Goal: Information Seeking & Learning: Learn about a topic

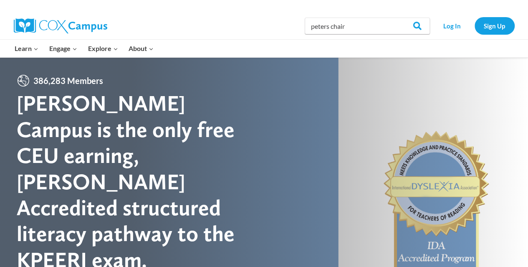
type input "peters chair"
click at [398, 18] on input "Search" at bounding box center [414, 26] width 33 height 17
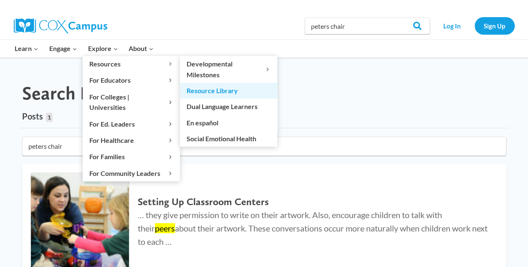
click at [216, 93] on link "Resource Library" at bounding box center [228, 91] width 97 height 16
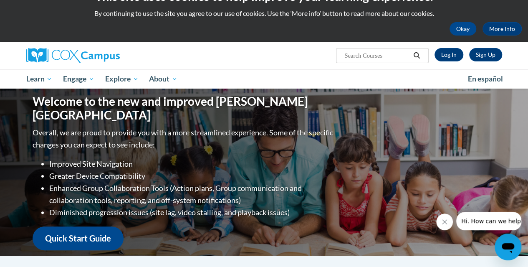
scroll to position [12, 0]
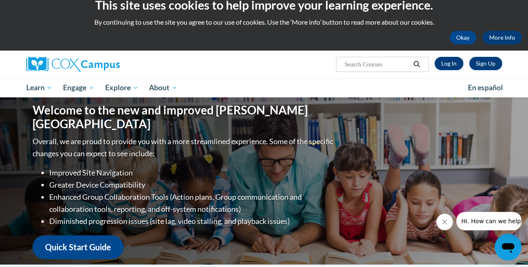
click at [394, 66] on input "Search..." at bounding box center [377, 64] width 67 height 10
type input "peters chair"
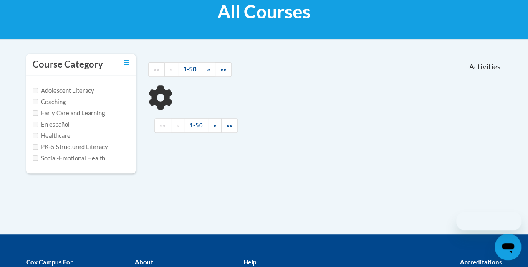
scroll to position [135, 0]
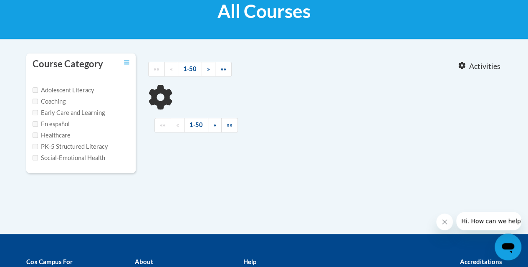
type input "peters chair"
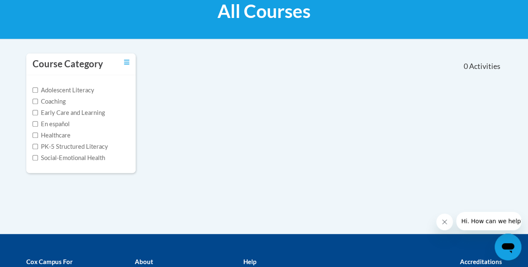
scroll to position [0, 0]
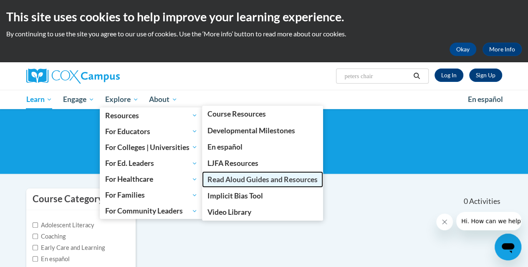
click at [242, 177] on span "Read Aloud Guides and Resources" at bounding box center [263, 179] width 110 height 9
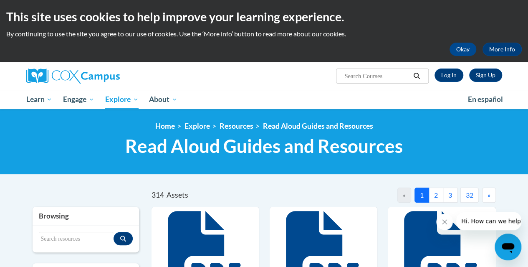
click at [380, 76] on input "Search..." at bounding box center [377, 76] width 67 height 10
type input "peters chair"
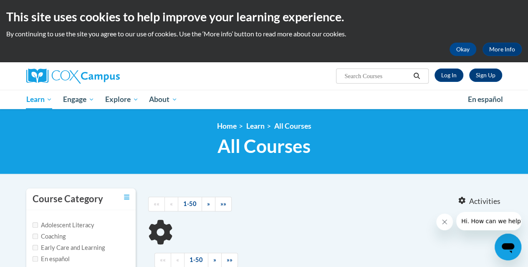
type input "peters chair"
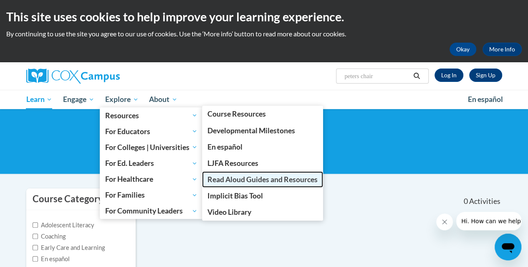
click at [262, 180] on span "Read Aloud Guides and Resources" at bounding box center [263, 179] width 110 height 9
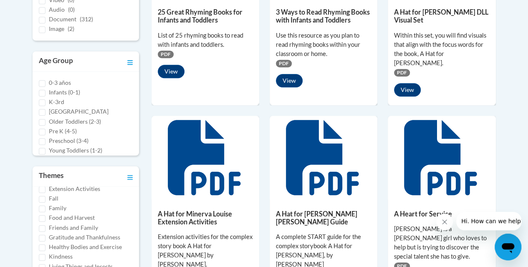
scroll to position [135, 0]
click at [59, 197] on label "Family" at bounding box center [58, 198] width 18 height 9
click at [46, 197] on input "Family" at bounding box center [42, 199] width 7 height 7
checkbox input "true"
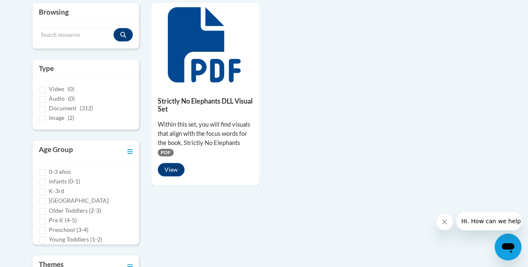
scroll to position [199, 0]
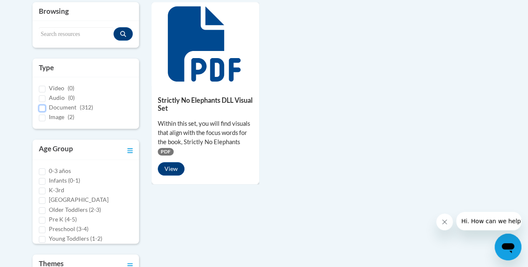
click at [43, 108] on input "Document (312)" at bounding box center [42, 108] width 7 height 7
checkbox input "true"
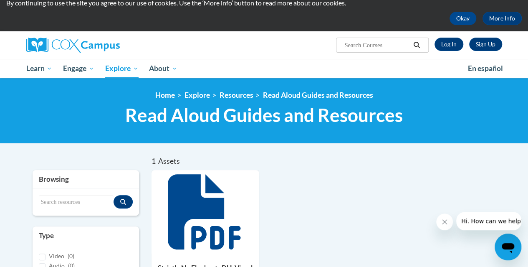
scroll to position [13, 0]
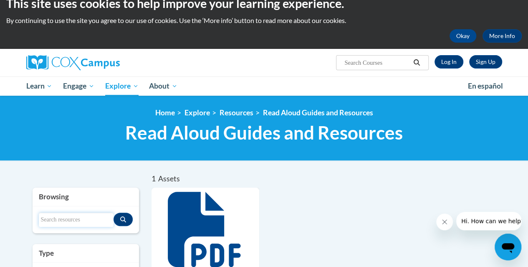
click at [85, 215] on input "Search resources" at bounding box center [76, 220] width 75 height 14
type input "peters chair"
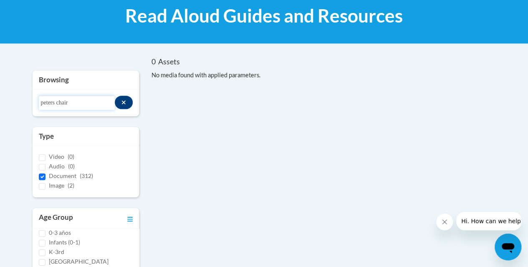
scroll to position [147, 0]
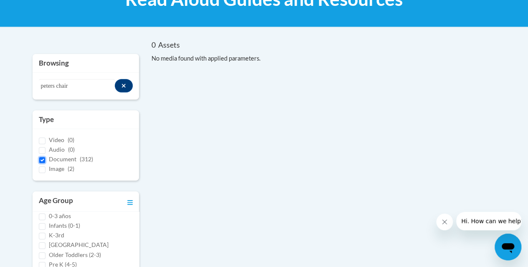
click at [39, 159] on input "Document (312)" at bounding box center [42, 160] width 7 height 7
checkbox input "false"
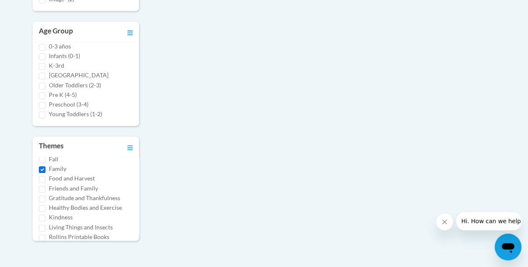
scroll to position [318, 0]
click at [43, 167] on input "Family" at bounding box center [42, 168] width 7 height 7
checkbox input "false"
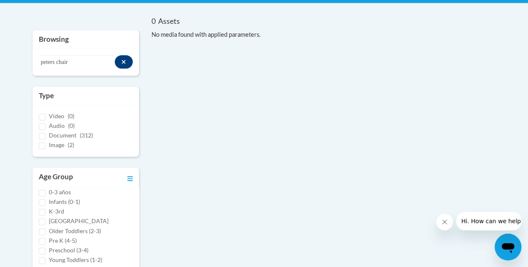
scroll to position [90, 0]
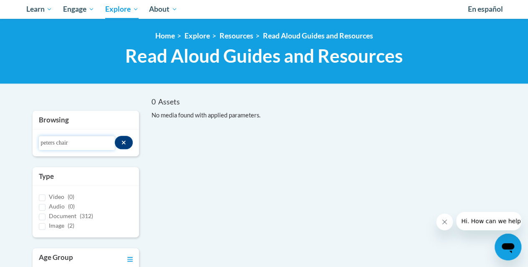
click at [83, 136] on input "peters chair" at bounding box center [77, 143] width 76 height 14
click at [124, 142] on icon "Search resources" at bounding box center [124, 142] width 4 height 4
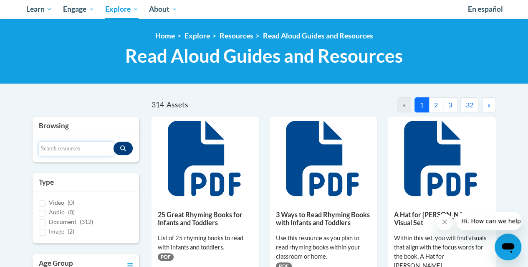
click at [86, 142] on input "Search resources" at bounding box center [76, 149] width 75 height 14
type input "[PERSON_NAME]'s chair"
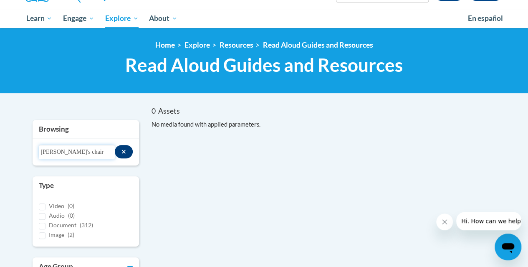
scroll to position [79, 0]
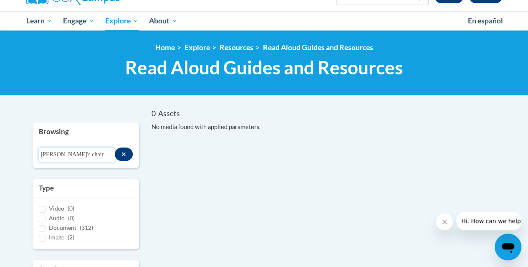
drag, startPoint x: 77, startPoint y: 154, endPoint x: 6, endPoint y: 147, distance: 71.8
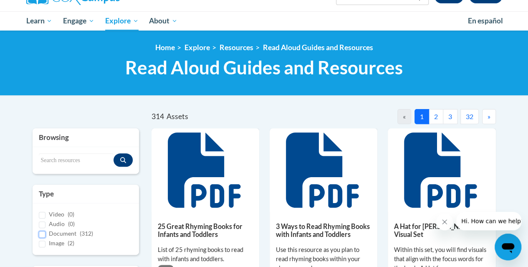
click at [39, 232] on input "Document (312)" at bounding box center [42, 234] width 7 height 7
checkbox input "true"
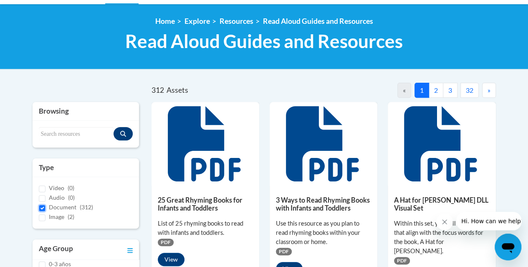
scroll to position [105, 0]
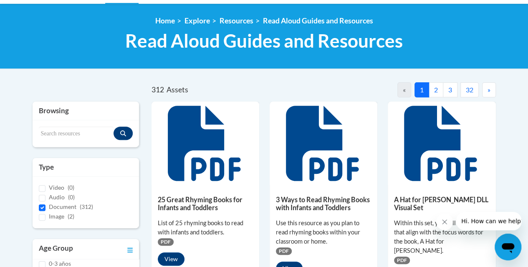
click at [436, 87] on button "2" at bounding box center [436, 89] width 15 height 15
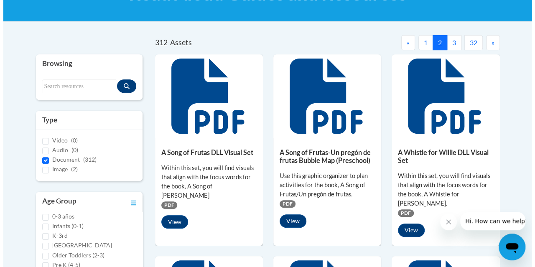
scroll to position [145, 0]
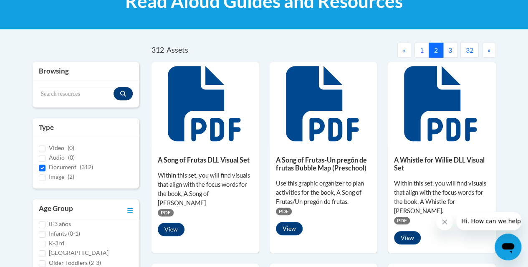
click at [456, 50] on button "3" at bounding box center [450, 50] width 15 height 15
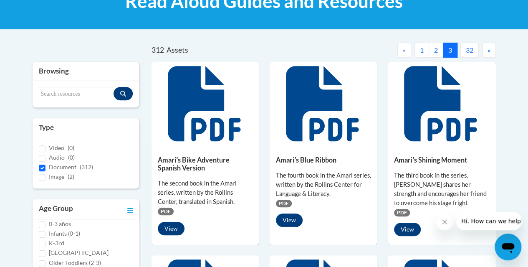
click at [461, 52] on button "32" at bounding box center [470, 50] width 18 height 15
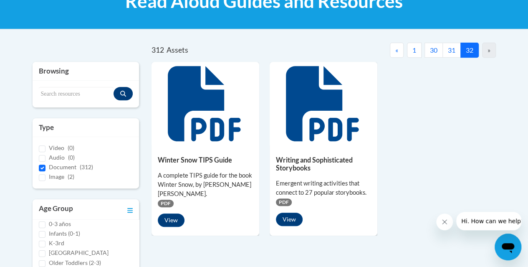
click at [393, 51] on button "«" at bounding box center [397, 50] width 14 height 15
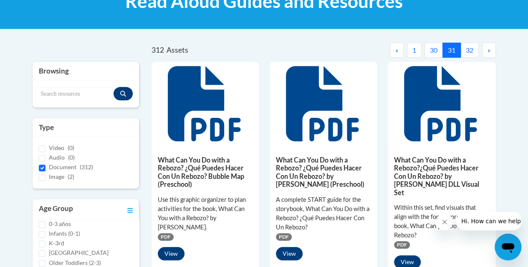
click at [393, 51] on button "«" at bounding box center [397, 50] width 14 height 15
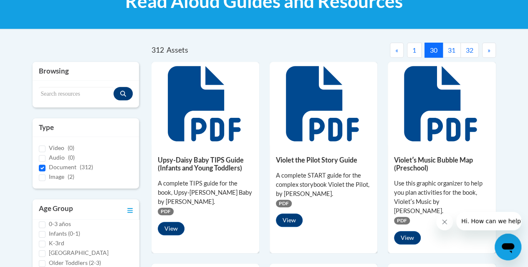
click at [393, 51] on button "«" at bounding box center [397, 50] width 14 height 15
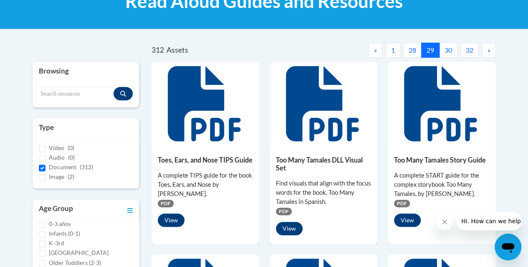
click at [393, 51] on button "1" at bounding box center [393, 50] width 15 height 15
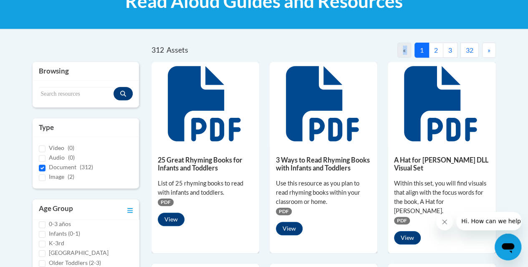
click at [393, 51] on nav "« 1 2 3 32 »" at bounding box center [410, 50] width 173 height 15
click at [488, 50] on span "»" at bounding box center [489, 50] width 3 height 8
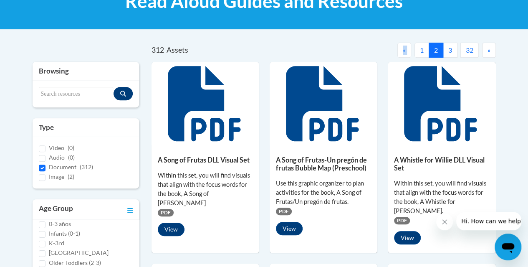
click at [488, 50] on span "»" at bounding box center [489, 50] width 3 height 8
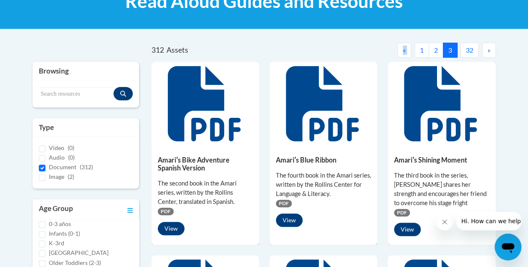
click at [488, 50] on span "»" at bounding box center [489, 50] width 3 height 8
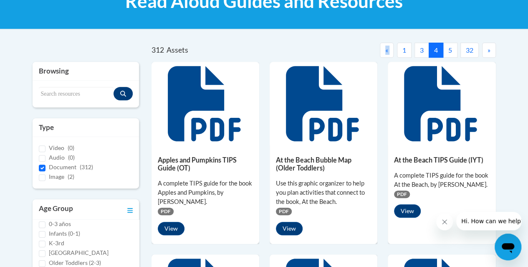
click at [488, 50] on span "»" at bounding box center [489, 50] width 3 height 8
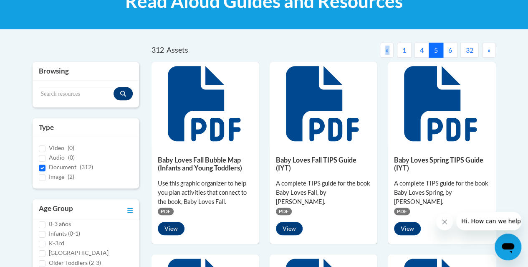
click at [488, 50] on span "»" at bounding box center [489, 50] width 3 height 8
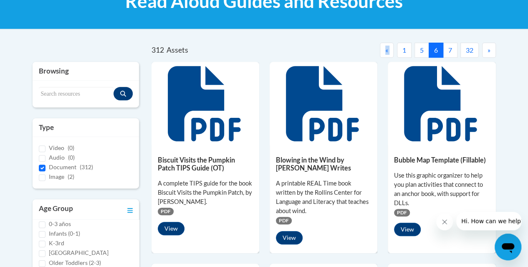
click at [488, 50] on span "»" at bounding box center [489, 50] width 3 height 8
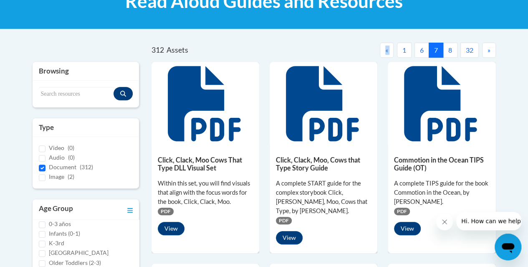
click at [488, 50] on span "»" at bounding box center [489, 50] width 3 height 8
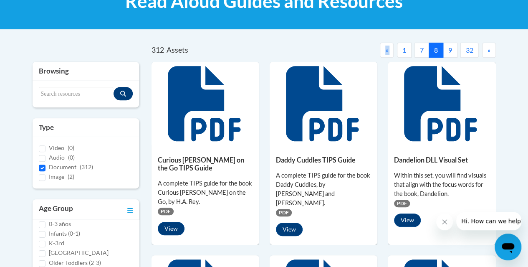
click at [488, 50] on span "»" at bounding box center [489, 50] width 3 height 8
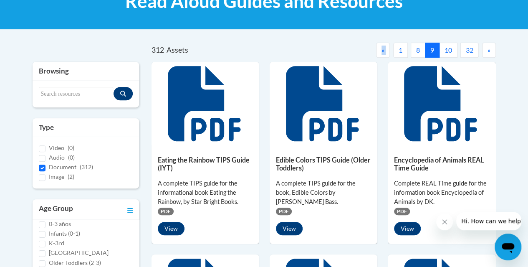
click at [488, 50] on span "»" at bounding box center [489, 50] width 3 height 8
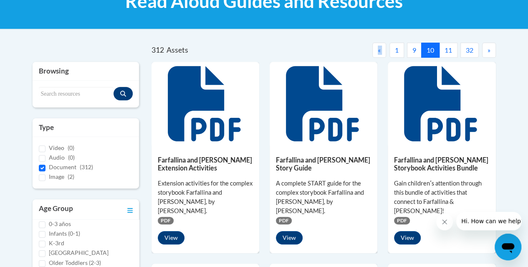
click at [488, 50] on span "»" at bounding box center [489, 50] width 3 height 8
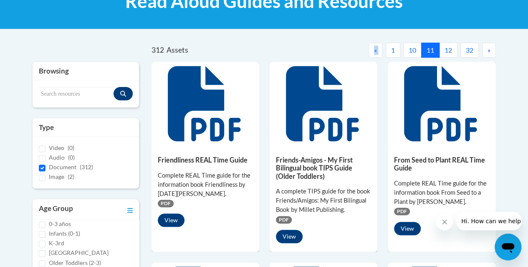
click at [488, 50] on span "»" at bounding box center [489, 50] width 3 height 8
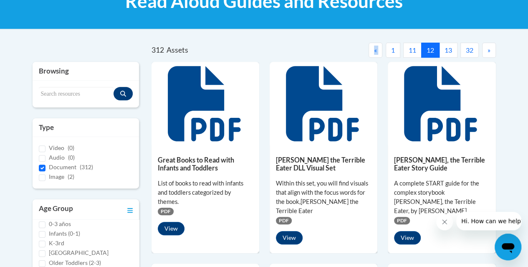
click at [488, 50] on span "»" at bounding box center [489, 50] width 3 height 8
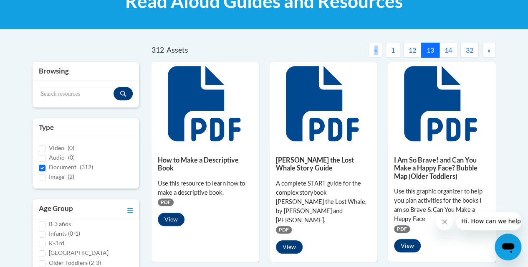
click at [488, 50] on span "»" at bounding box center [489, 50] width 3 height 8
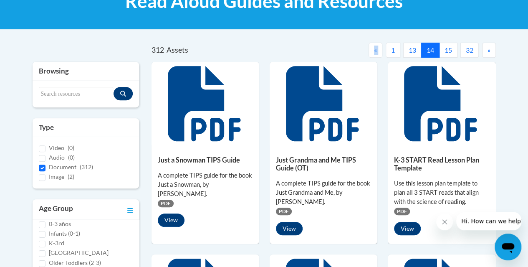
click at [488, 50] on span "»" at bounding box center [489, 50] width 3 height 8
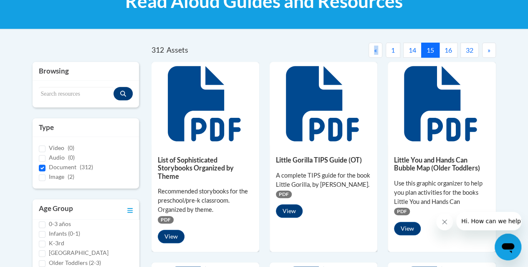
click at [488, 50] on span "»" at bounding box center [489, 50] width 3 height 8
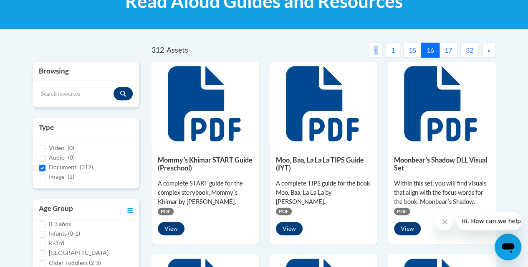
click at [488, 50] on span "»" at bounding box center [489, 50] width 3 height 8
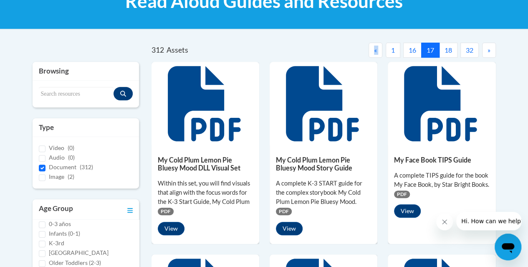
click at [488, 50] on span "»" at bounding box center [489, 50] width 3 height 8
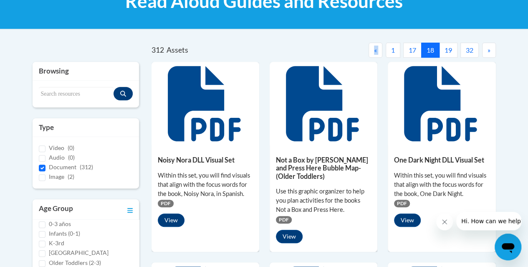
click at [488, 50] on span "»" at bounding box center [489, 50] width 3 height 8
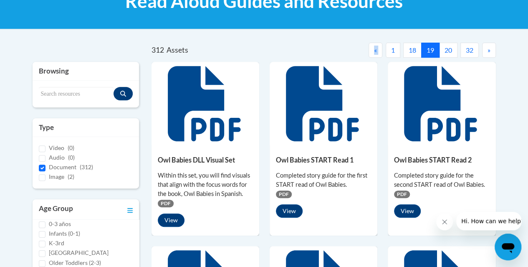
click at [488, 50] on span "»" at bounding box center [489, 50] width 3 height 8
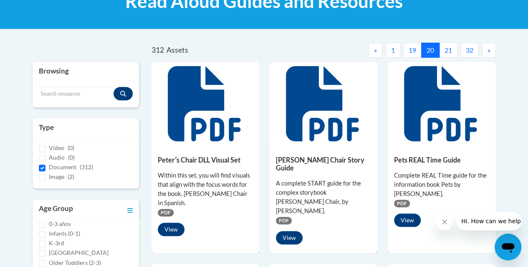
click at [312, 160] on h5 "[PERSON_NAME] Chair Story Guide" at bounding box center [323, 164] width 95 height 16
click at [291, 231] on button "View" at bounding box center [289, 237] width 27 height 13
